Goal: Task Accomplishment & Management: Use online tool/utility

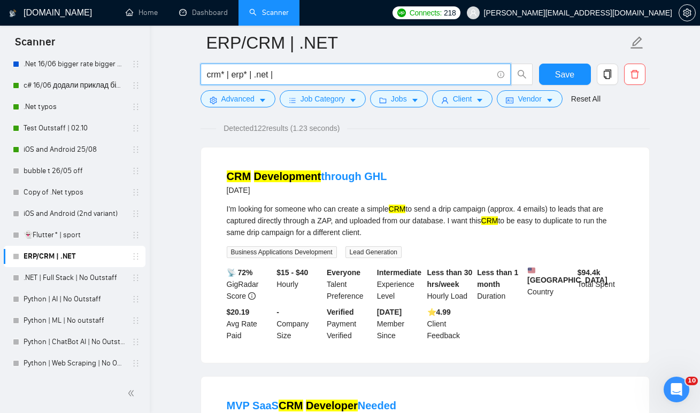
scroll to position [84, 0]
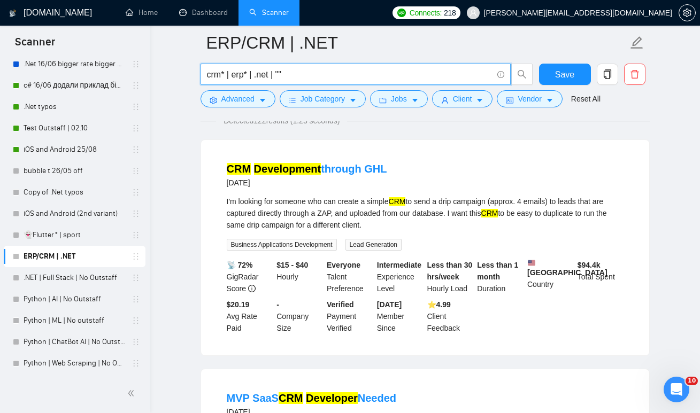
paste input "Custom CRM module"
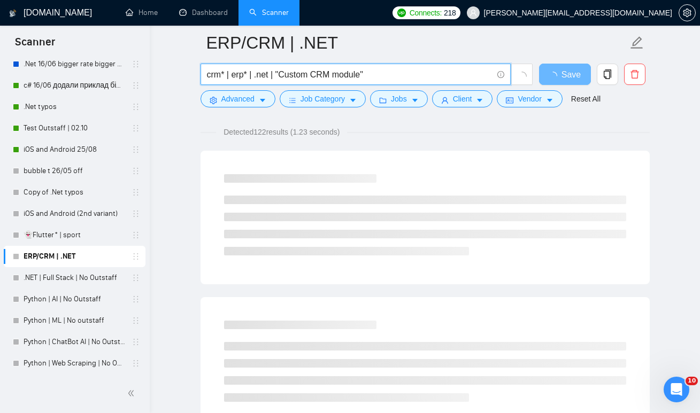
scroll to position [68, 0]
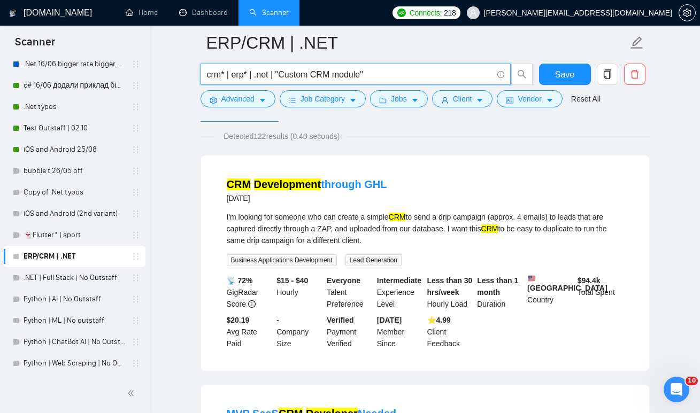
click at [315, 70] on input "crm* | erp* | .net | "Custom CRM module"" at bounding box center [350, 74] width 286 height 13
drag, startPoint x: 356, startPoint y: 76, endPoint x: 279, endPoint y: 74, distance: 76.5
click at [279, 74] on input "crm* | erp* | .net | "Custom module"" at bounding box center [350, 74] width 286 height 13
type input "crm* | erp* | .net |"
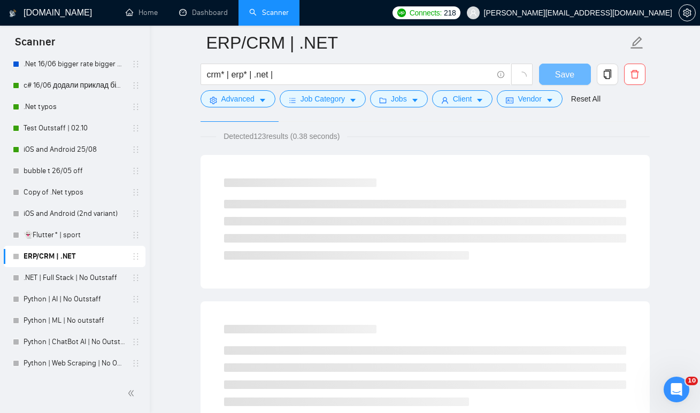
click at [380, 132] on div "Detected 123 results (0.38 seconds)" at bounding box center [425, 137] width 449 height 12
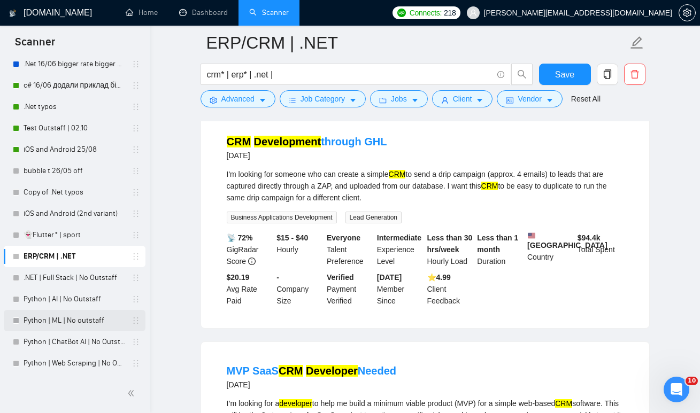
scroll to position [113, 0]
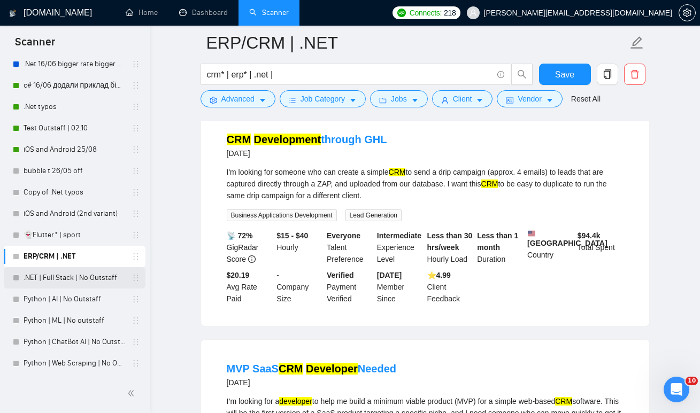
click at [64, 285] on link ".NET | Full Stack | No Outstaff" at bounding box center [75, 277] width 102 height 21
click at [566, 72] on span "Save" at bounding box center [564, 74] width 19 height 13
click at [58, 297] on link "Python | AI | No Outstaff" at bounding box center [75, 299] width 102 height 21
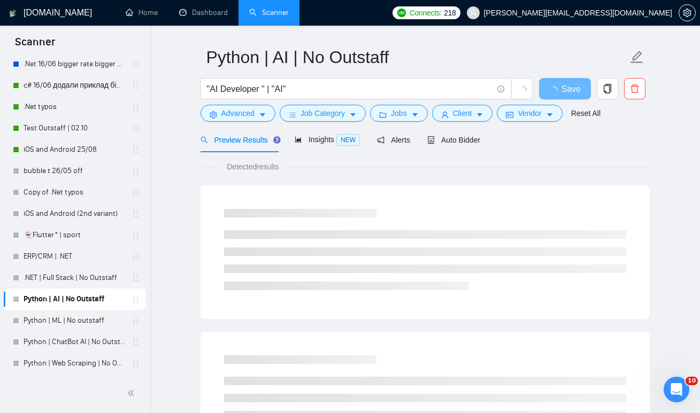
scroll to position [34, 0]
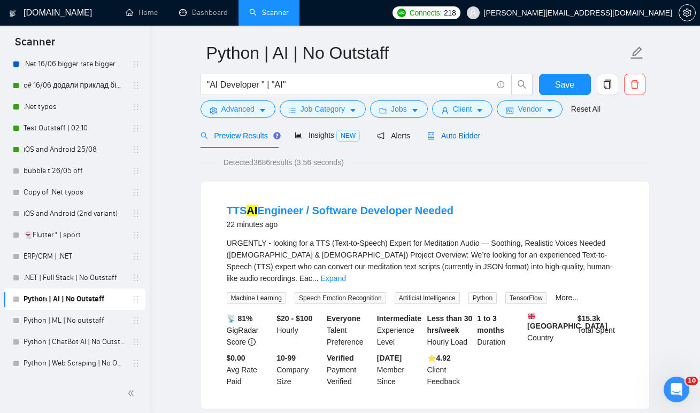
click at [471, 137] on span "Auto Bidder" at bounding box center [453, 136] width 53 height 9
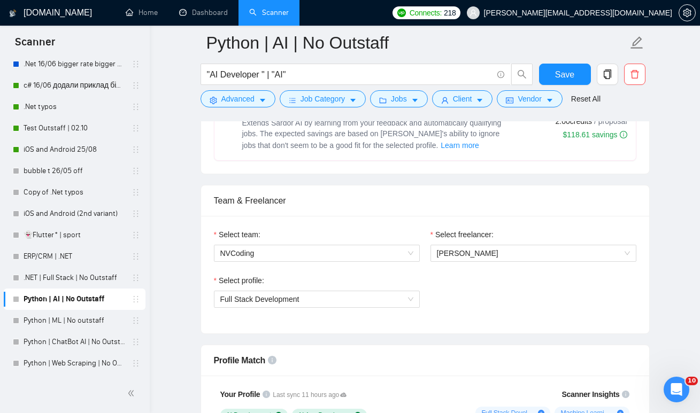
scroll to position [476, 0]
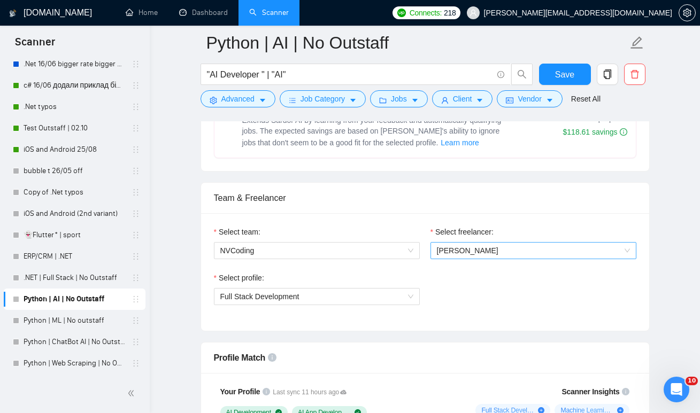
click at [464, 250] on span "[PERSON_NAME]" at bounding box center [468, 251] width 62 height 9
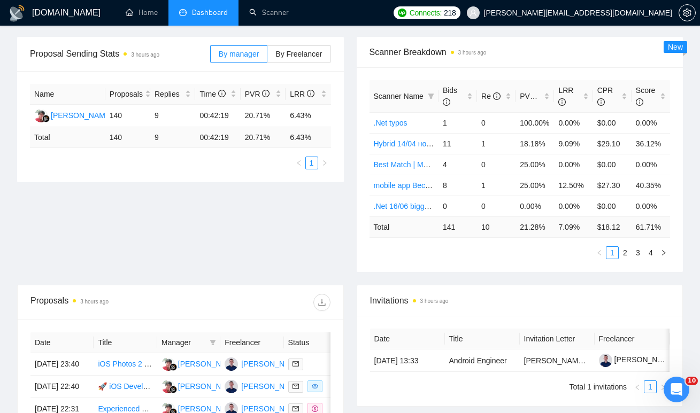
scroll to position [151, 0]
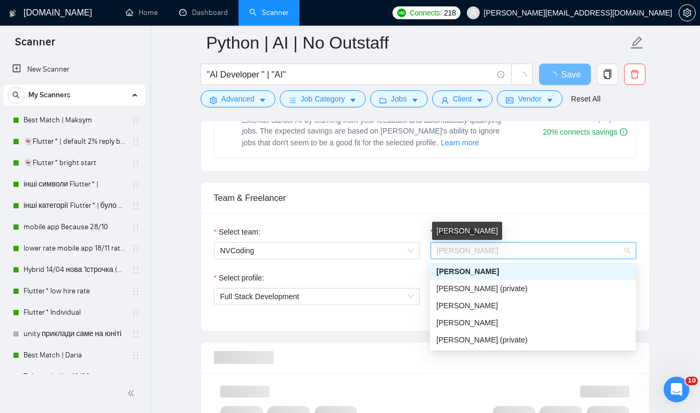
click at [489, 255] on span "[PERSON_NAME]" at bounding box center [468, 251] width 62 height 9
click at [484, 190] on div "Team & Freelancer" at bounding box center [425, 198] width 423 height 30
